Goal: Task Accomplishment & Management: Manage account settings

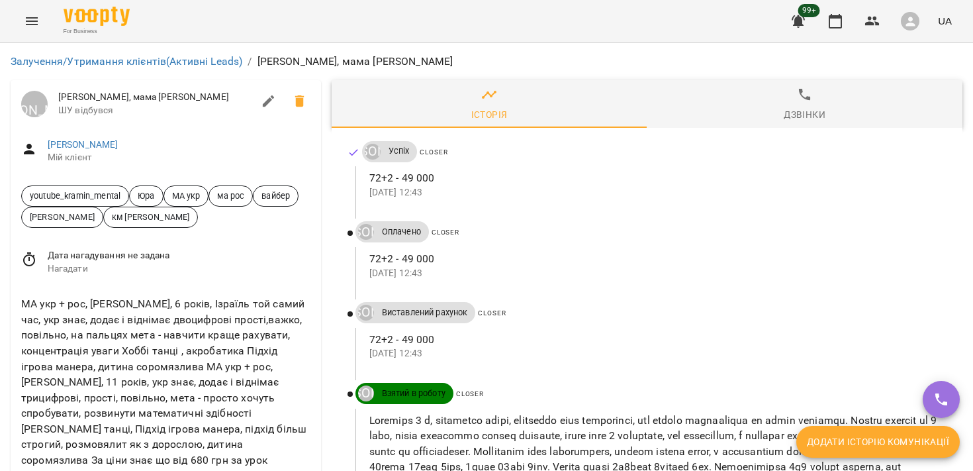
scroll to position [54, 0]
drag, startPoint x: 122, startPoint y: 139, endPoint x: 24, endPoint y: 140, distance: 98.7
click at [24, 189] on span "youtube_kramin_mental" at bounding box center [75, 195] width 107 height 13
copy span "youtube_kramin_mental"
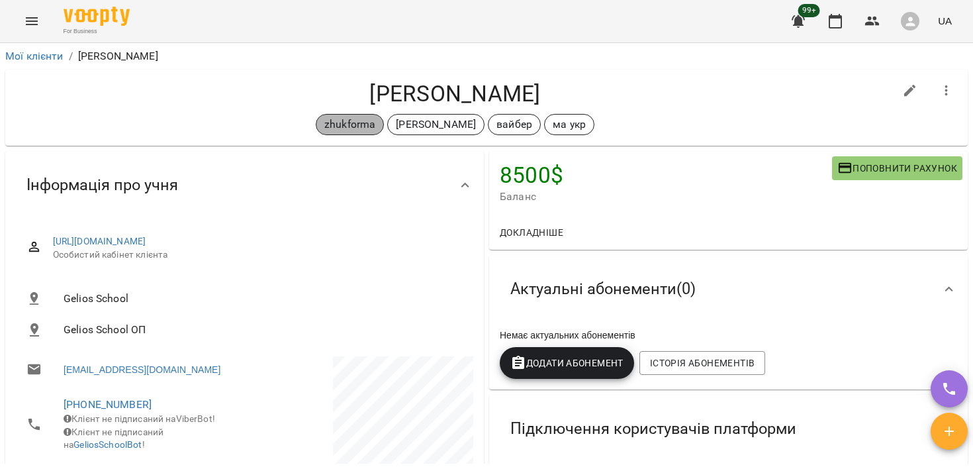
drag, startPoint x: 379, startPoint y: 124, endPoint x: 335, endPoint y: 124, distance: 44.4
click at [335, 124] on span "zhukforma" at bounding box center [349, 125] width 67 height 16
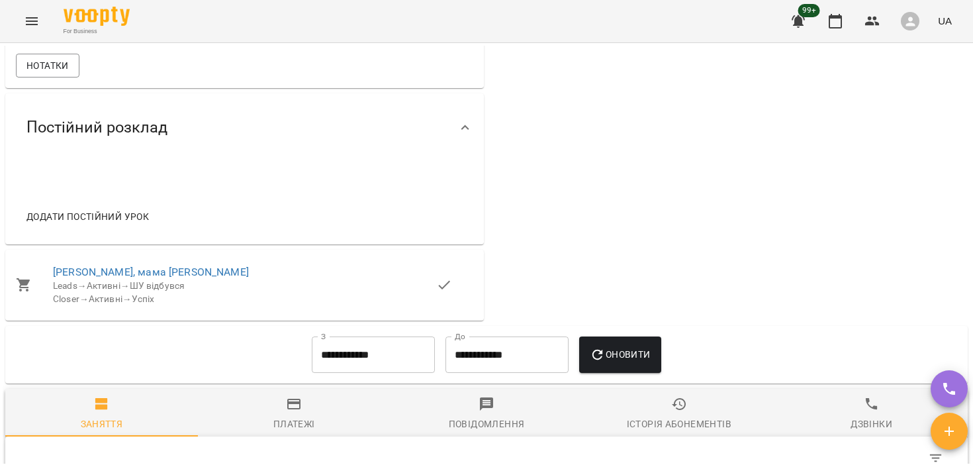
scroll to position [922, 0]
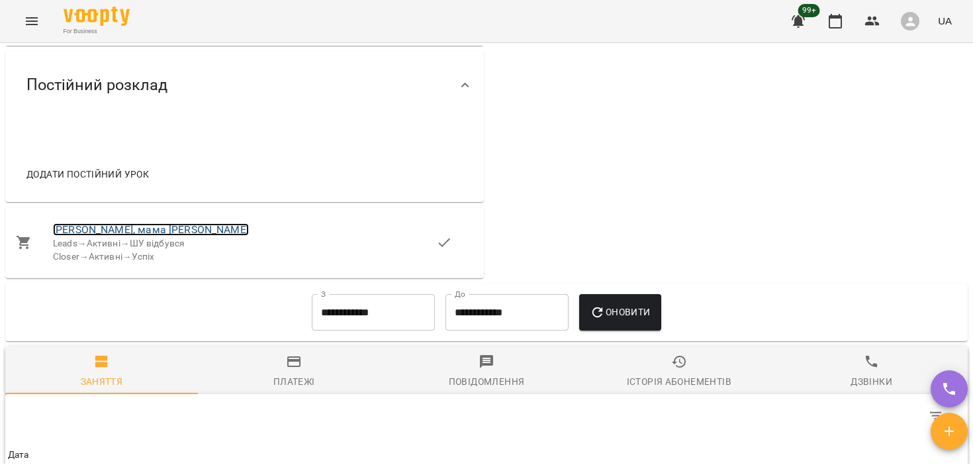
click at [107, 236] on link "Тимур, мама Nadiia" at bounding box center [151, 229] width 196 height 13
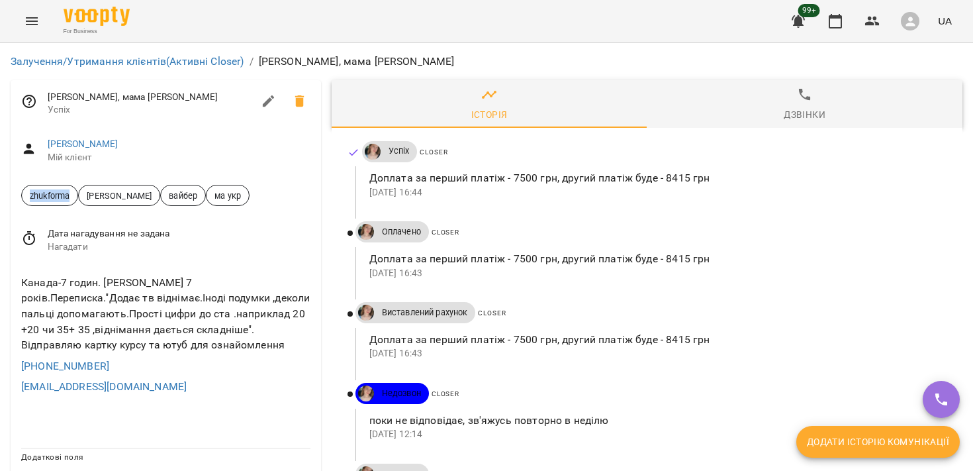
drag, startPoint x: 72, startPoint y: 196, endPoint x: 29, endPoint y: 196, distance: 42.4
click at [29, 196] on span "zhukforma" at bounding box center [50, 195] width 56 height 13
copy span "zhukforma"
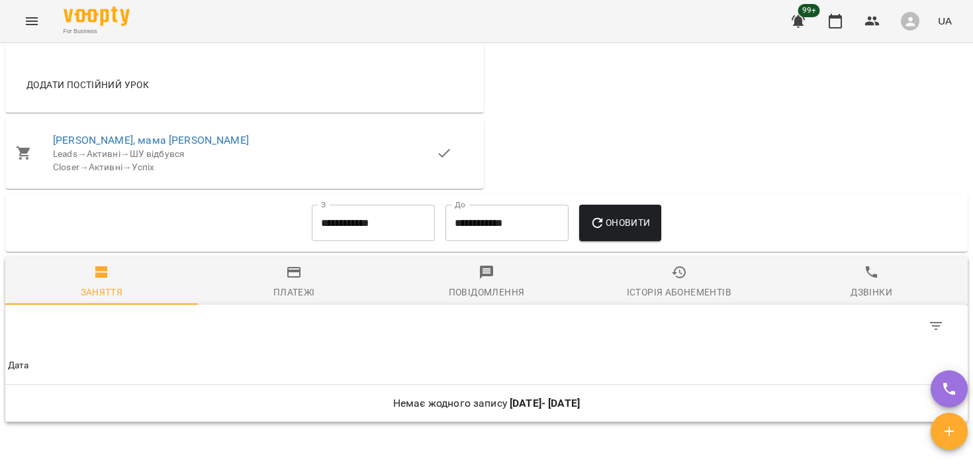
scroll to position [1602, 0]
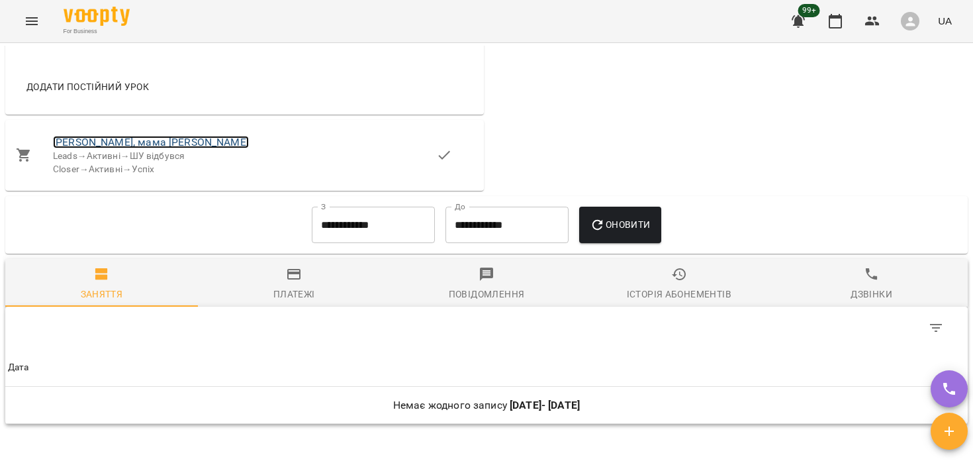
click at [140, 148] on link "[PERSON_NAME], мама [PERSON_NAME]" at bounding box center [151, 142] width 196 height 13
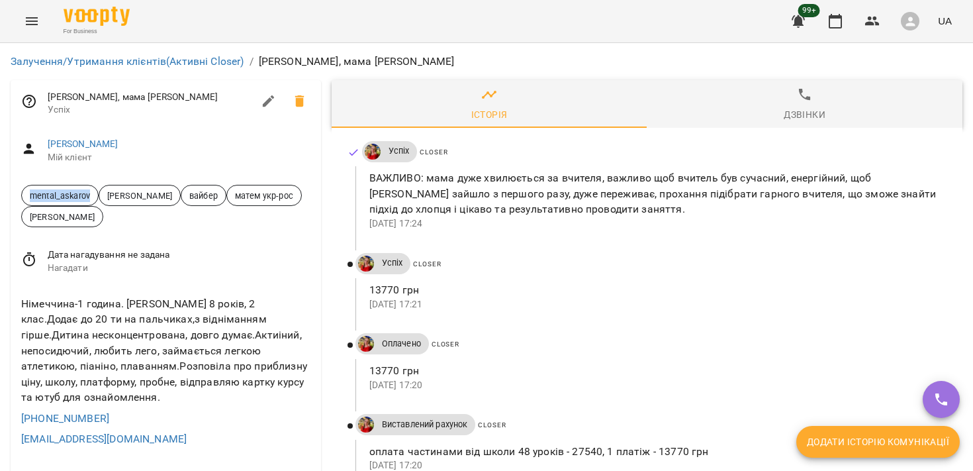
drag, startPoint x: 91, startPoint y: 195, endPoint x: 21, endPoint y: 195, distance: 70.8
click at [21, 195] on div "mental_askarov Дащенко Анна вайбер матем укр-рос Абасова Сабіна" at bounding box center [166, 206] width 311 height 64
copy span "mental_askarov"
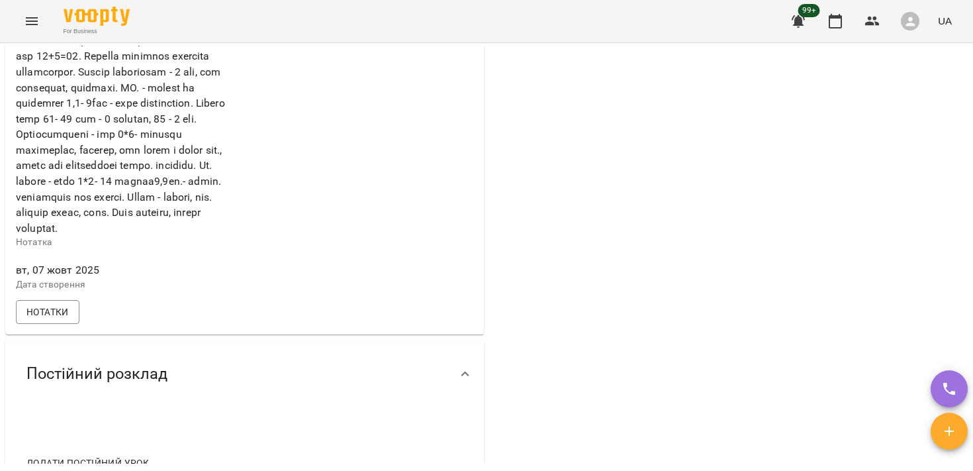
scroll to position [926, 0]
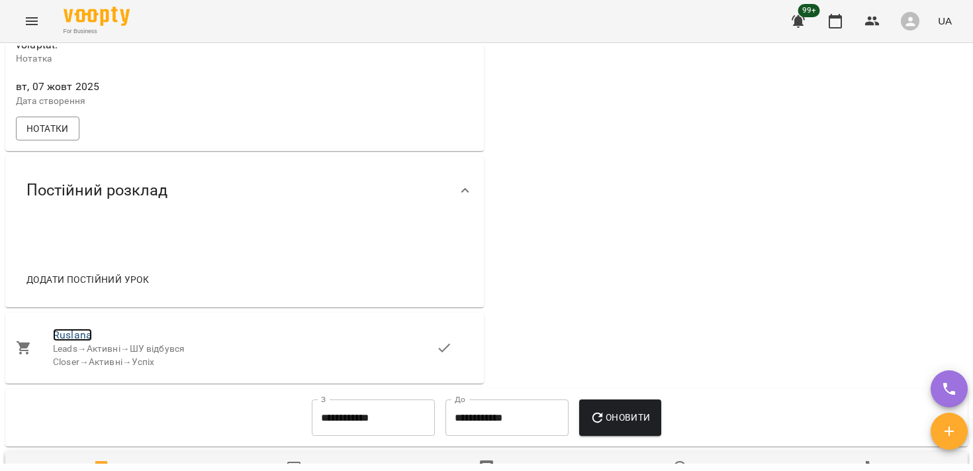
click at [68, 341] on link "Ruslana" at bounding box center [72, 334] width 39 height 13
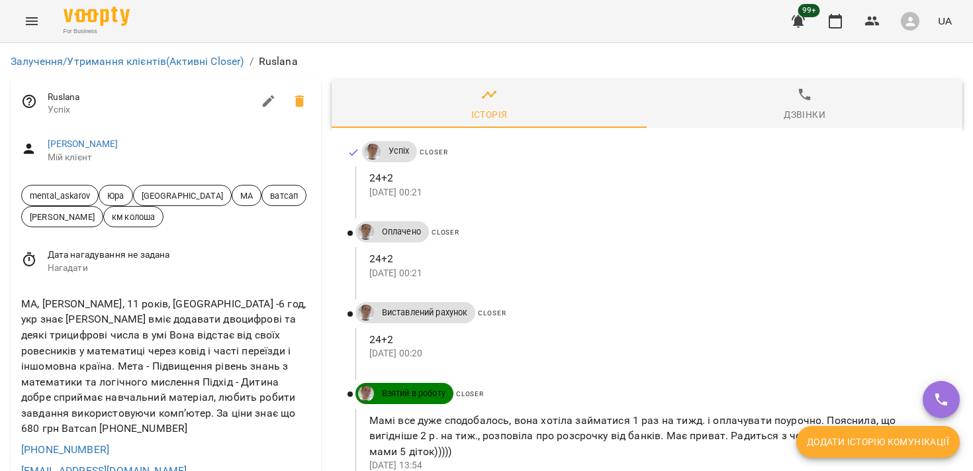
scroll to position [612, 0]
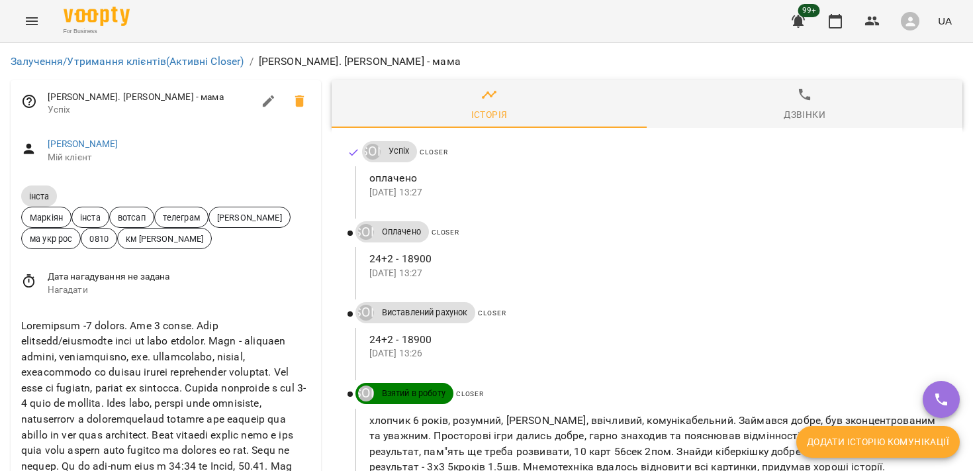
scroll to position [480, 0]
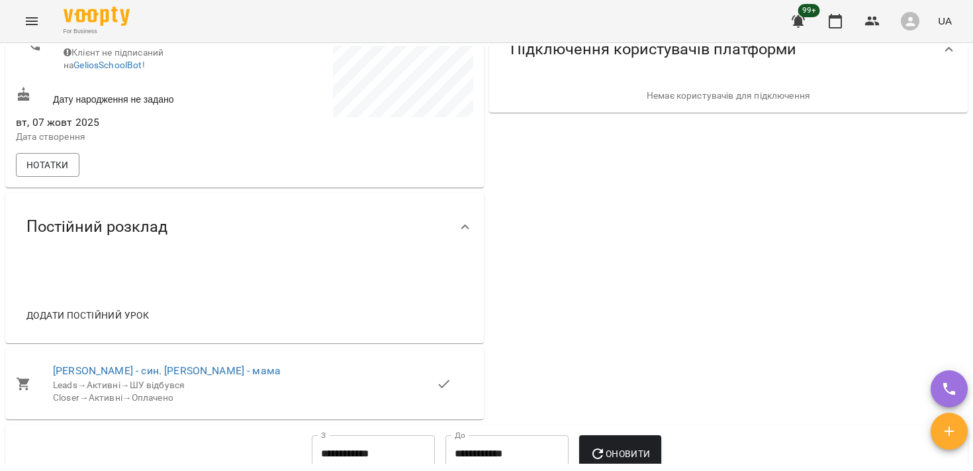
scroll to position [484, 0]
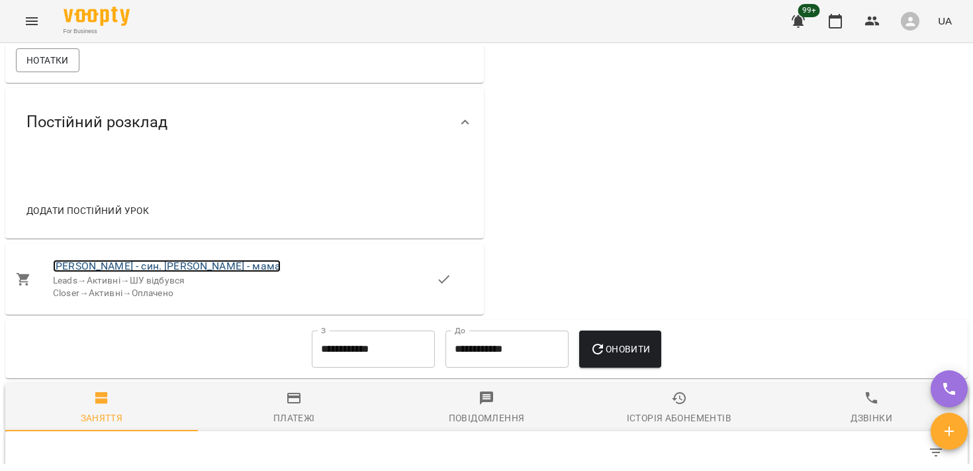
click at [146, 272] on link "[PERSON_NAME] - син. [PERSON_NAME] - мама" at bounding box center [167, 266] width 228 height 13
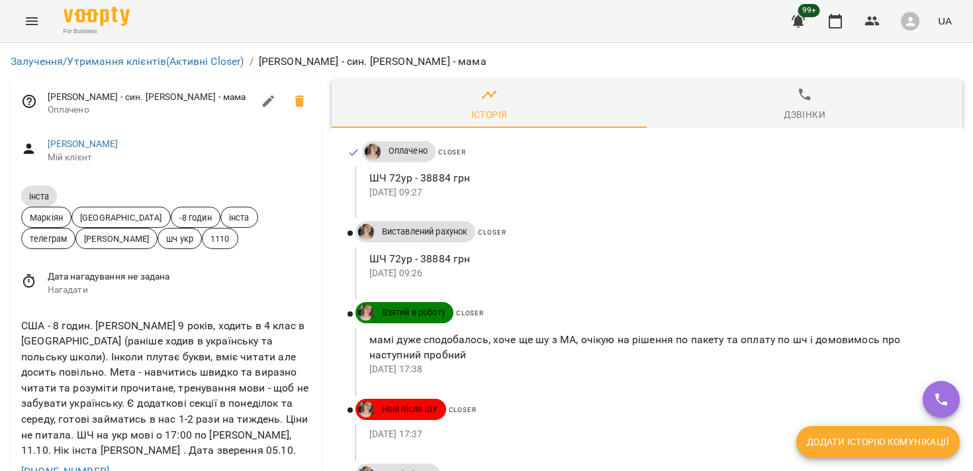
scroll to position [207, 0]
